Goal: Check status

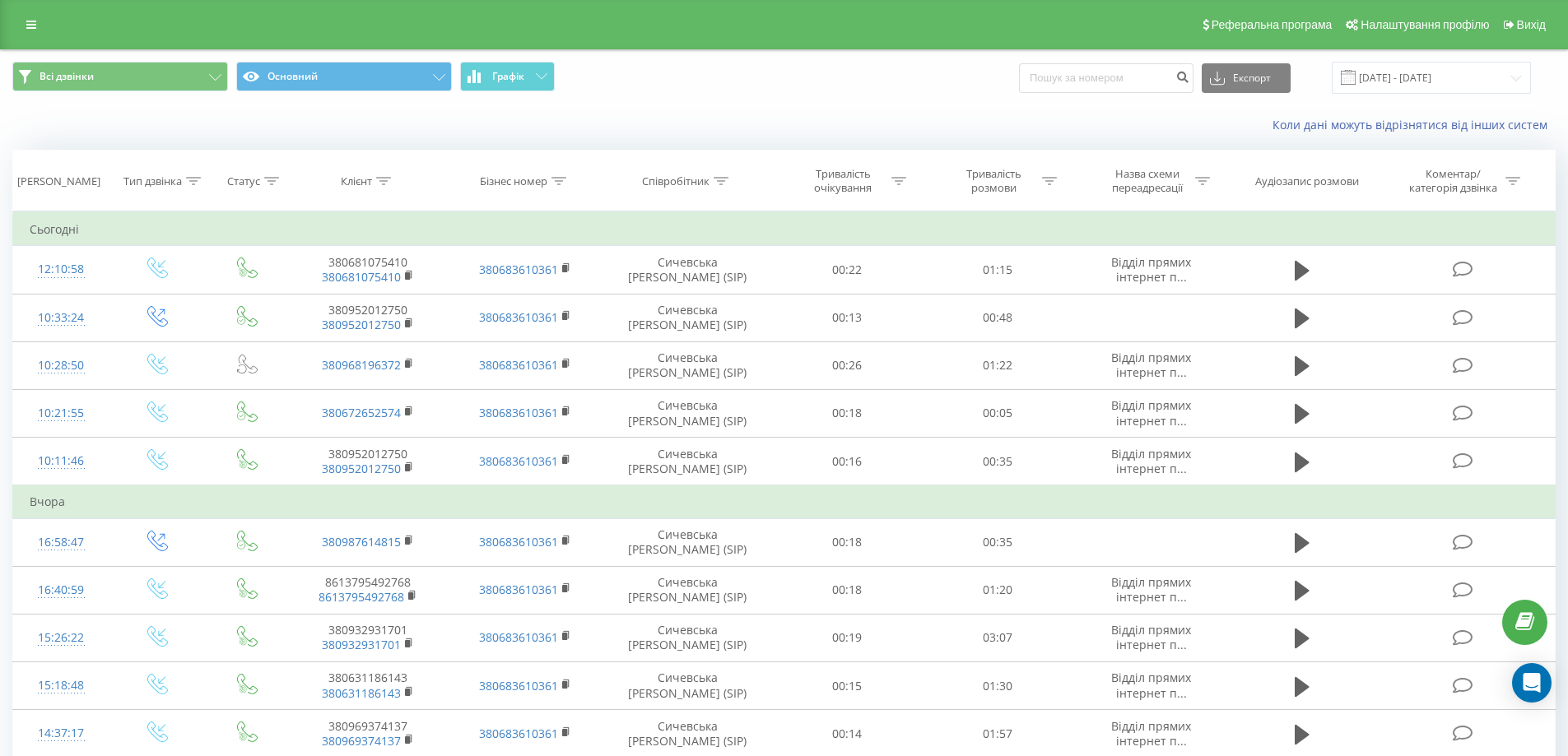
click at [174, 127] on div "Коли дані можуть відрізнятися вiд інших систем" at bounding box center [784, 125] width 1566 height 39
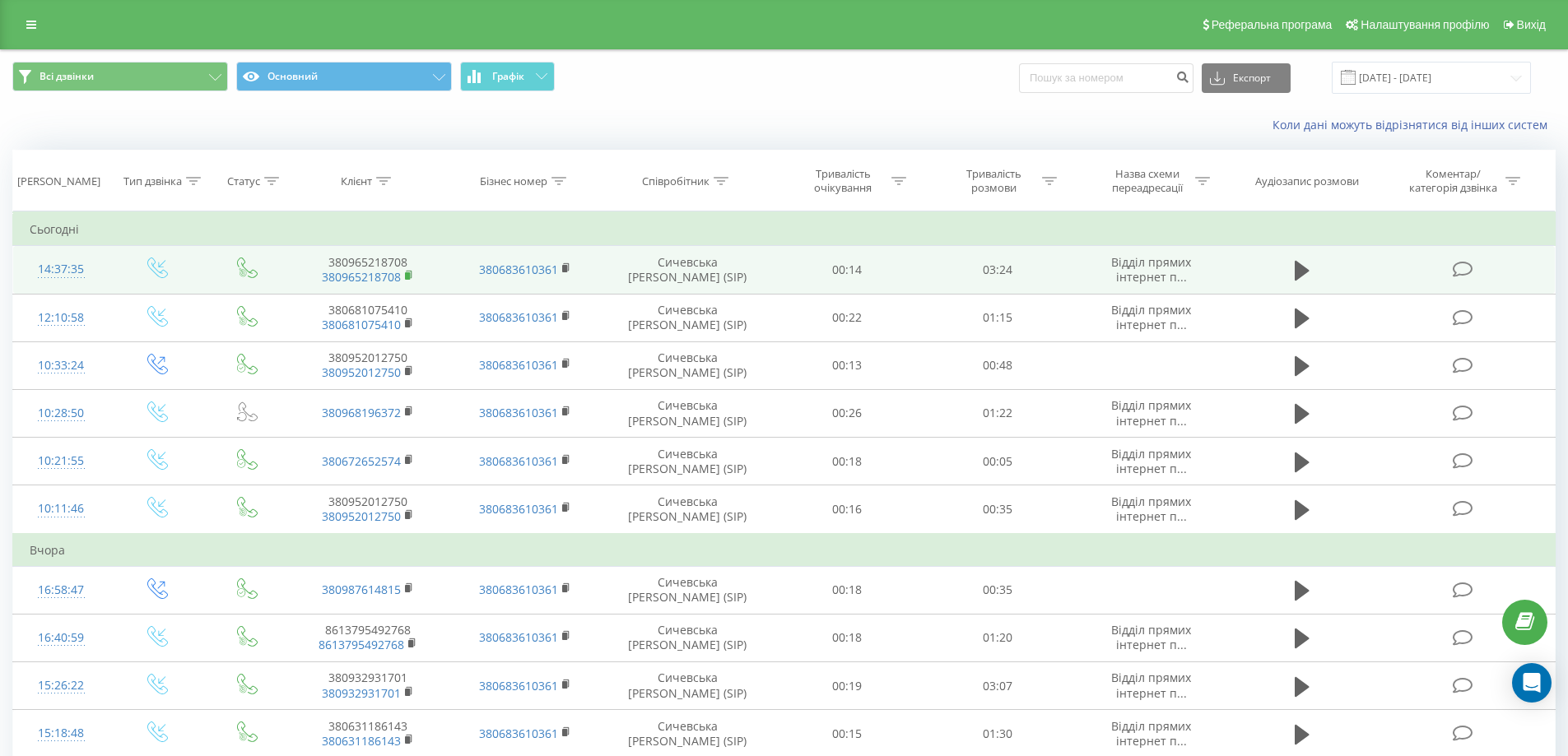
click at [406, 277] on rect at bounding box center [408, 276] width 5 height 7
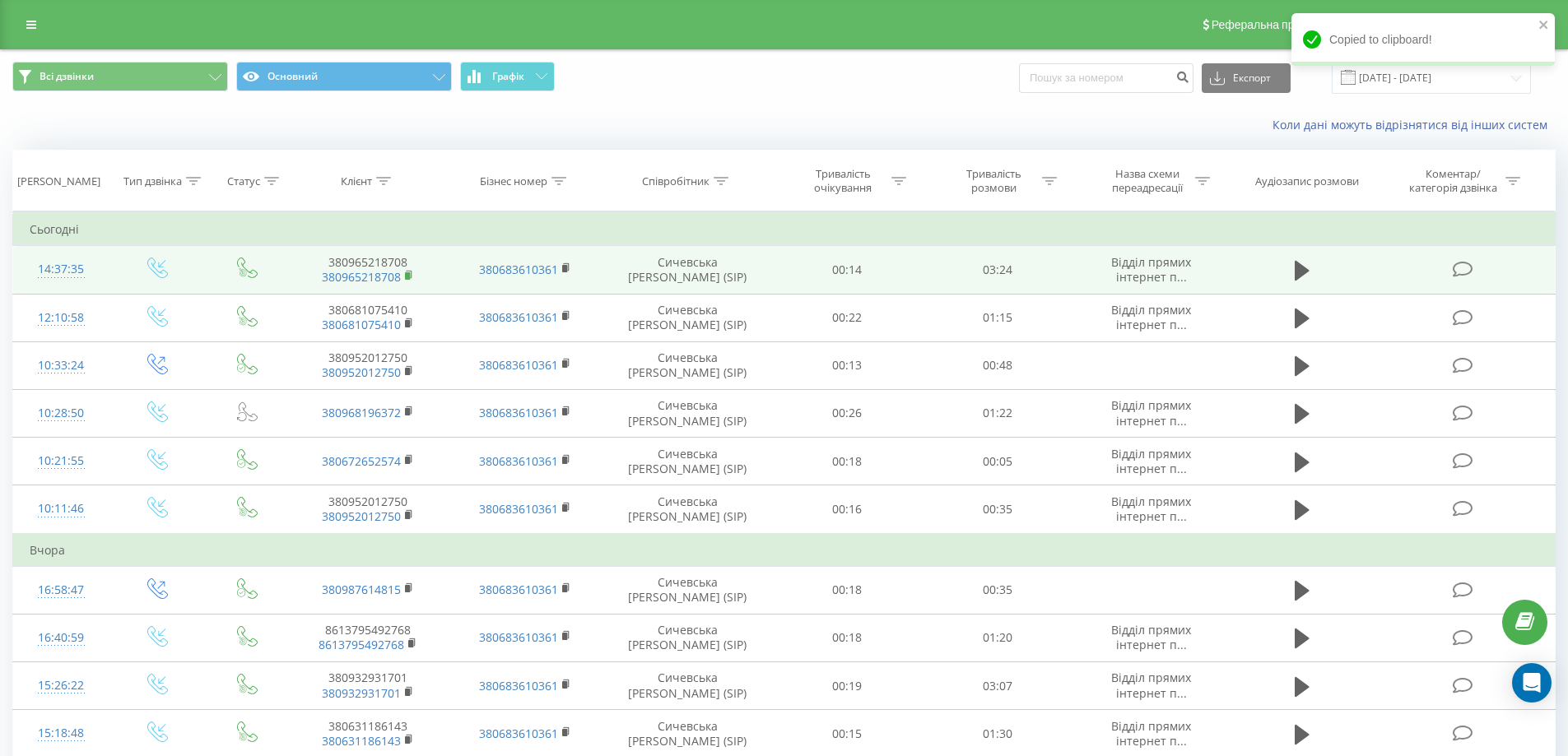
click at [409, 277] on rect at bounding box center [408, 276] width 5 height 7
click at [409, 275] on rect at bounding box center [408, 276] width 5 height 7
